Goal: Navigation & Orientation: Find specific page/section

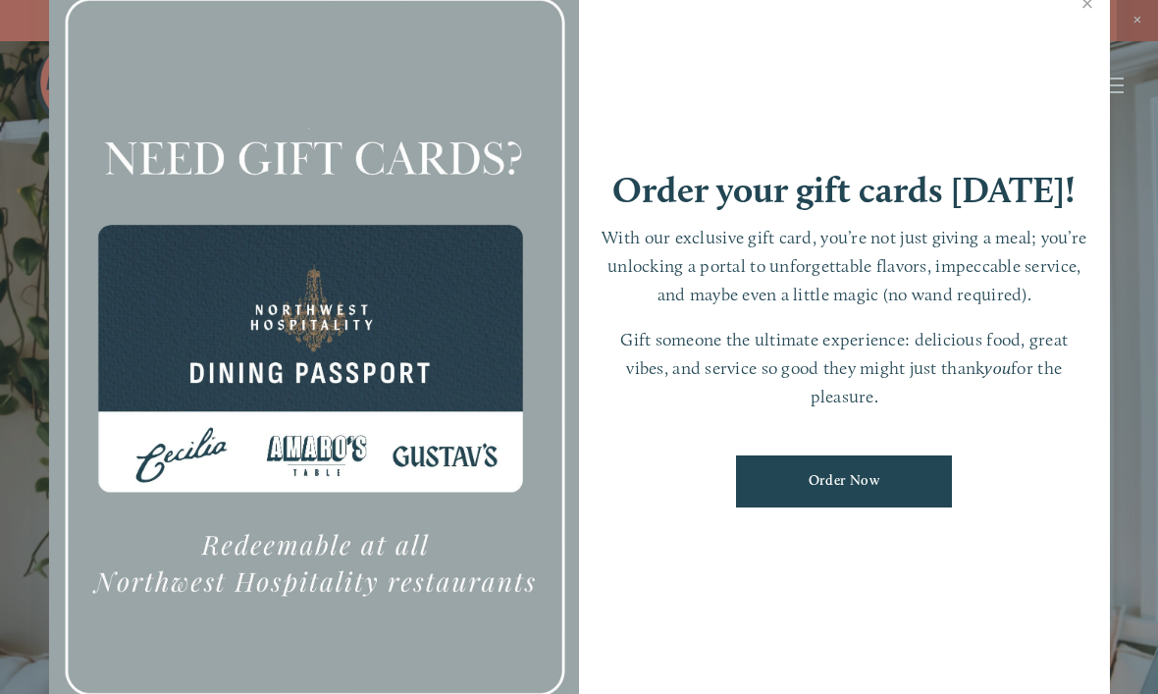
click at [304, 465] on div at bounding box center [314, 346] width 531 height 743
click at [317, 474] on div at bounding box center [314, 346] width 531 height 743
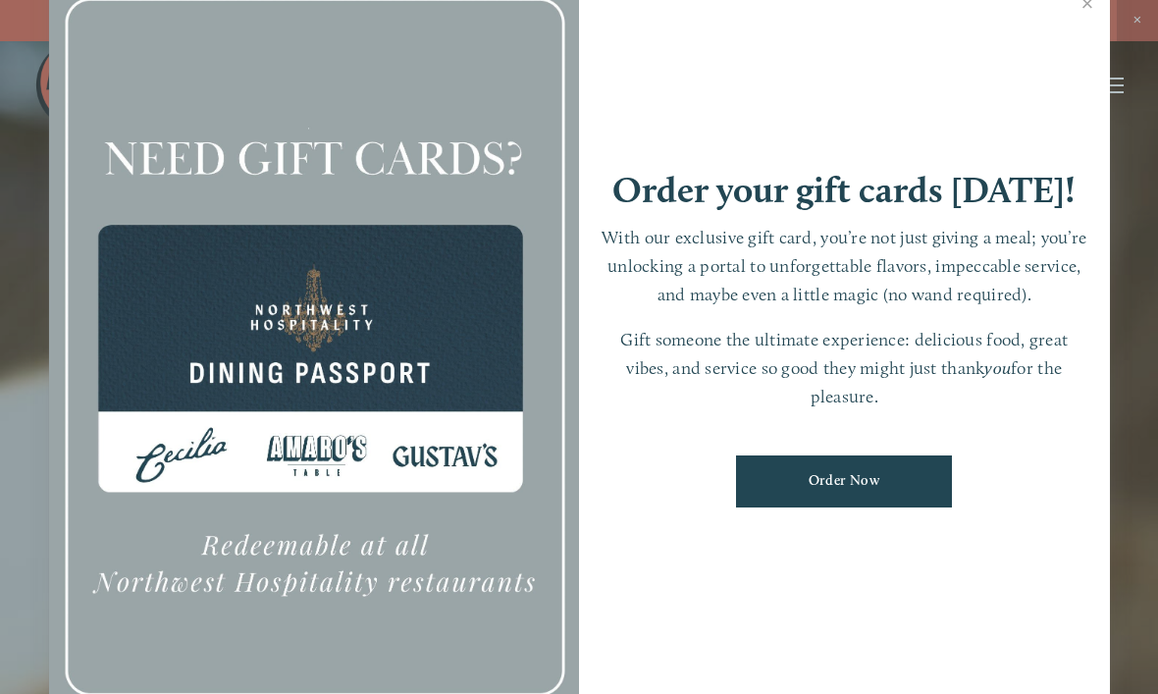
click at [347, 613] on div at bounding box center [314, 346] width 531 height 743
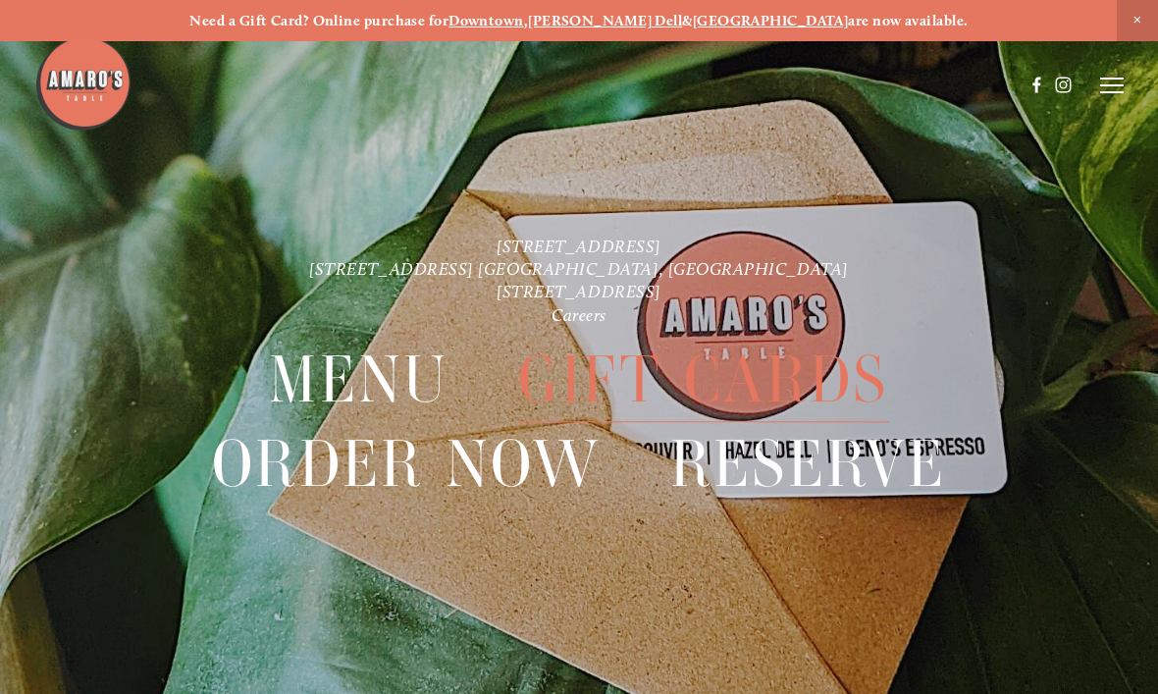
click at [1107, 86] on icon at bounding box center [1112, 86] width 24 height 18
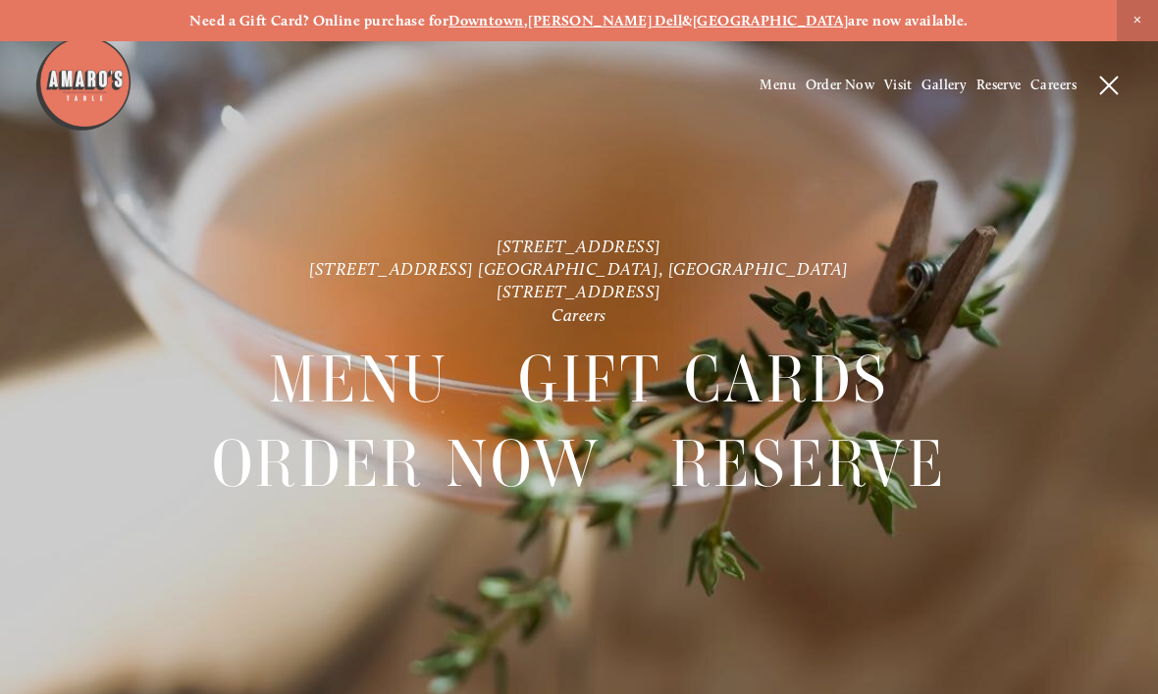
click at [774, 90] on span "Menu" at bounding box center [778, 85] width 36 height 17
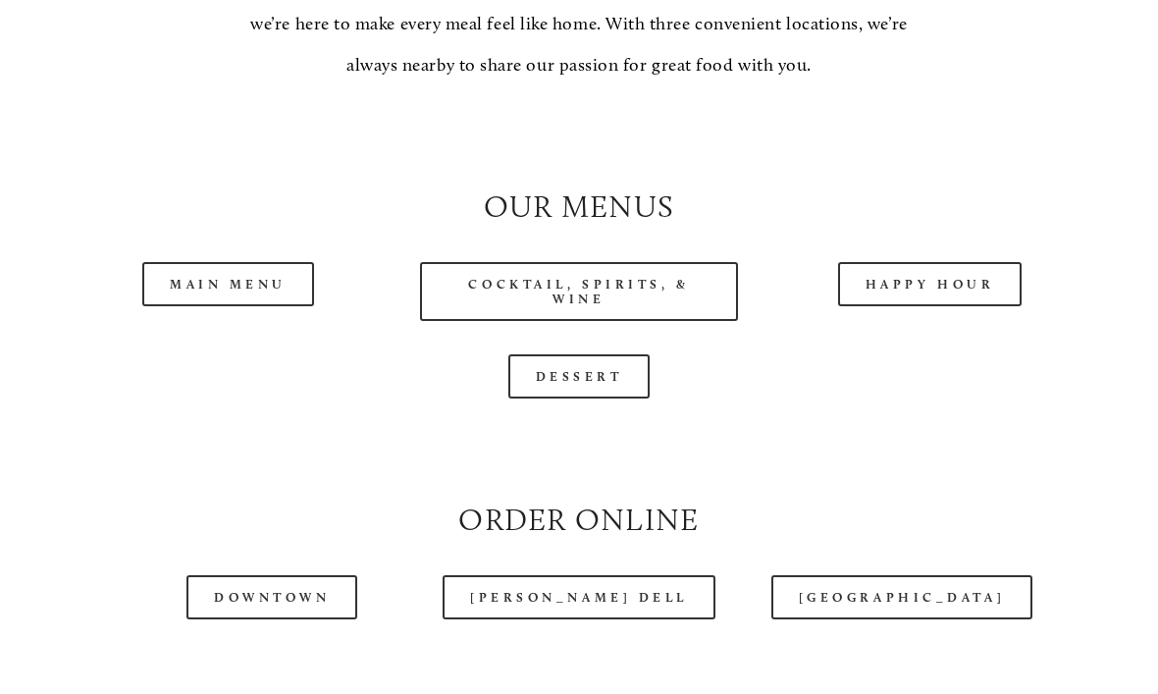
scroll to position [1648, 0]
click at [219, 306] on link "Main Menu" at bounding box center [228, 284] width 172 height 44
